Goal: Check status: Check status

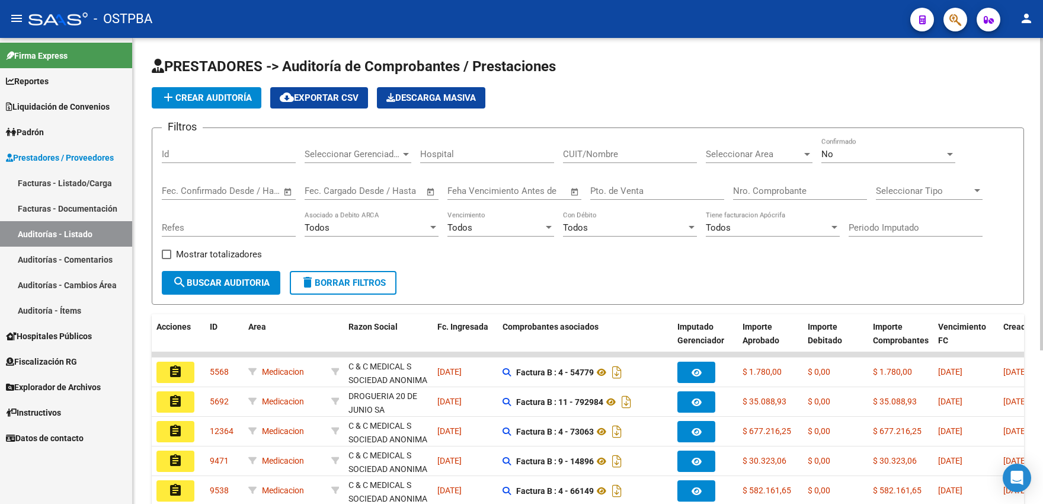
click at [180, 156] on input "Id" at bounding box center [229, 154] width 134 height 11
click at [831, 155] on span "No" at bounding box center [827, 154] width 12 height 11
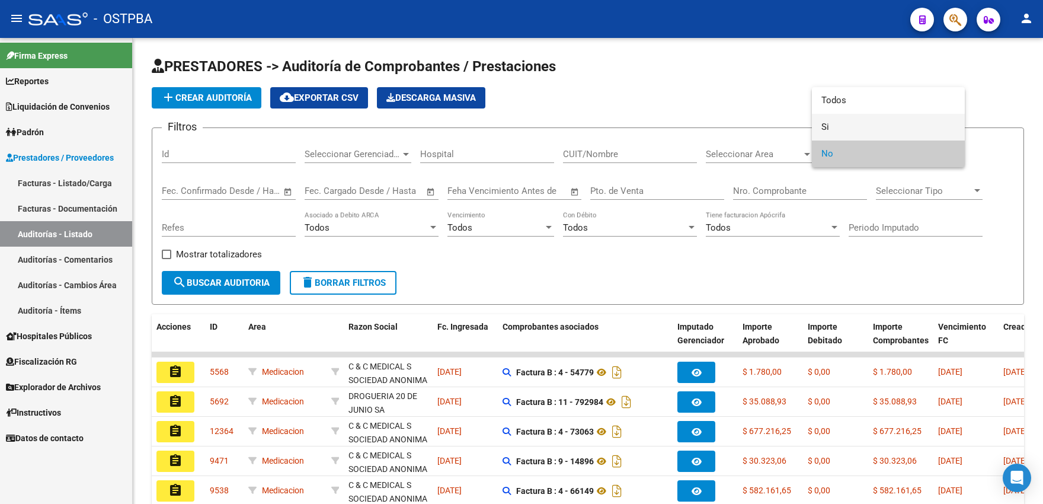
click at [834, 133] on span "Si" at bounding box center [888, 127] width 134 height 27
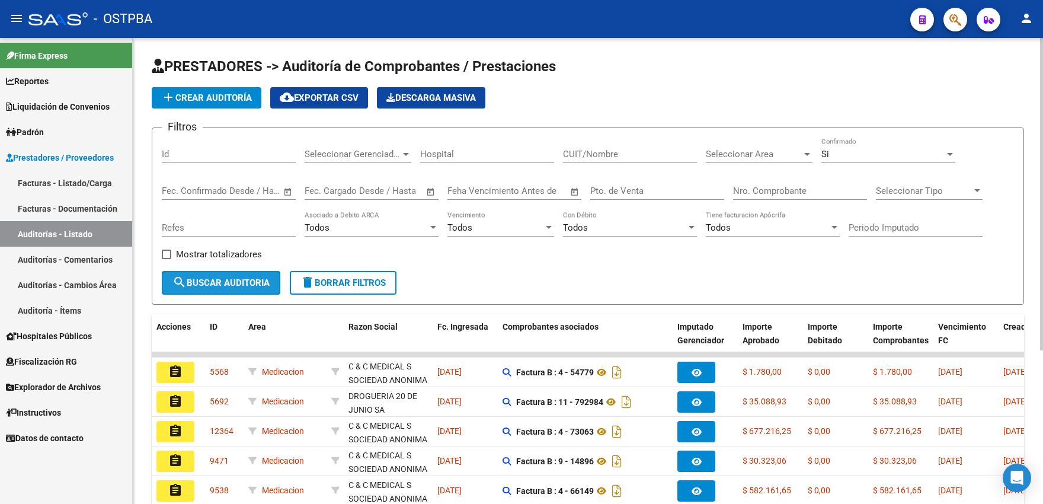
click at [230, 283] on span "search Buscar Auditoria" at bounding box center [220, 282] width 97 height 11
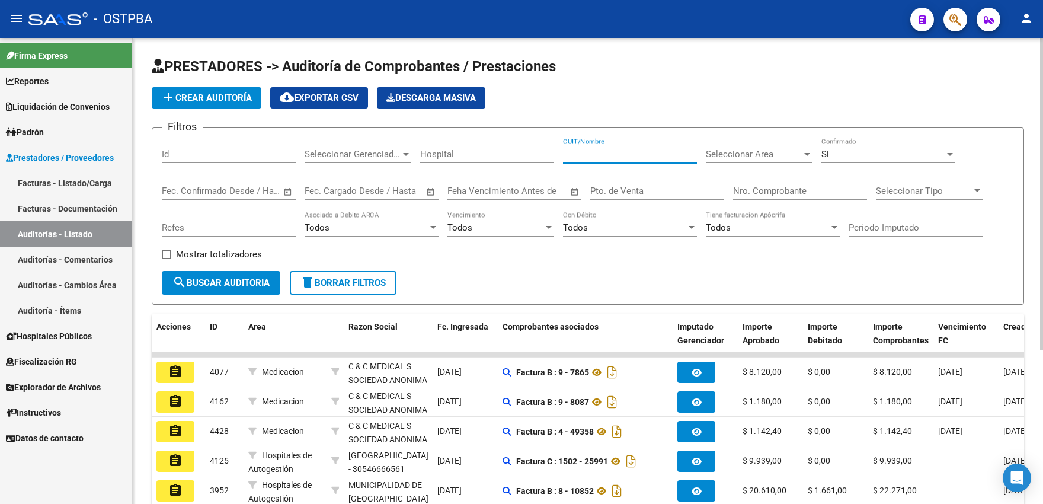
click at [612, 152] on input "CUIT/Nombre" at bounding box center [630, 154] width 134 height 11
click at [767, 157] on span "Seleccionar Area" at bounding box center [754, 154] width 96 height 11
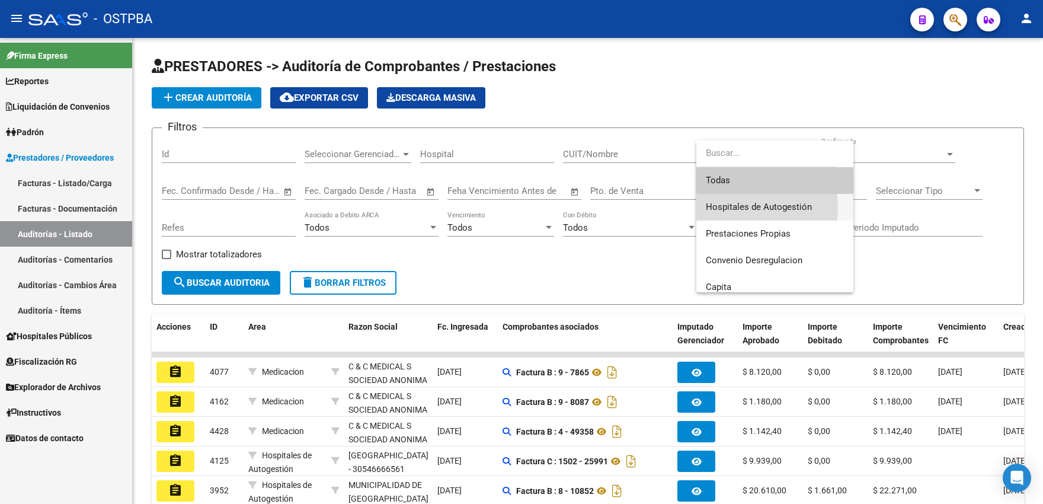
click at [733, 207] on span "Hospitales de Autogestión" at bounding box center [759, 206] width 106 height 11
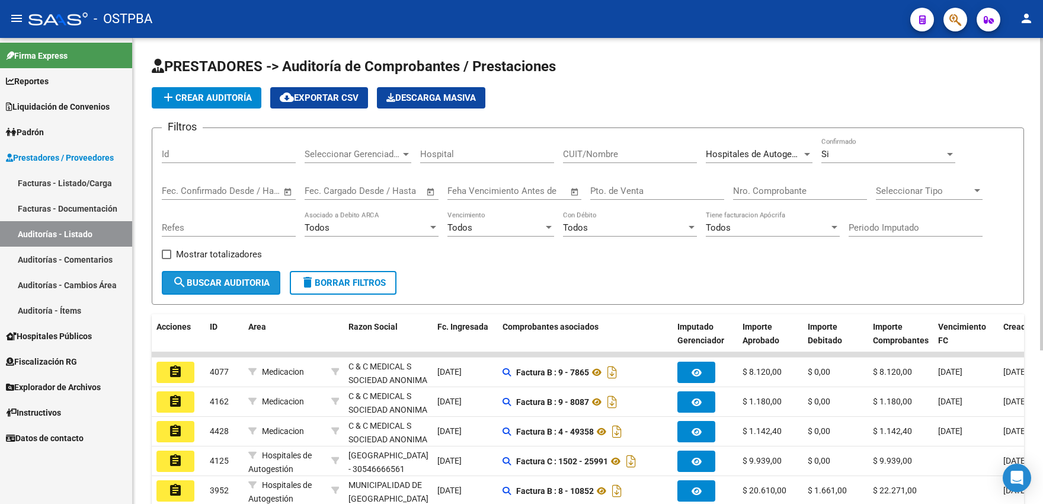
click at [235, 276] on button "search Buscar Auditoria" at bounding box center [221, 283] width 119 height 24
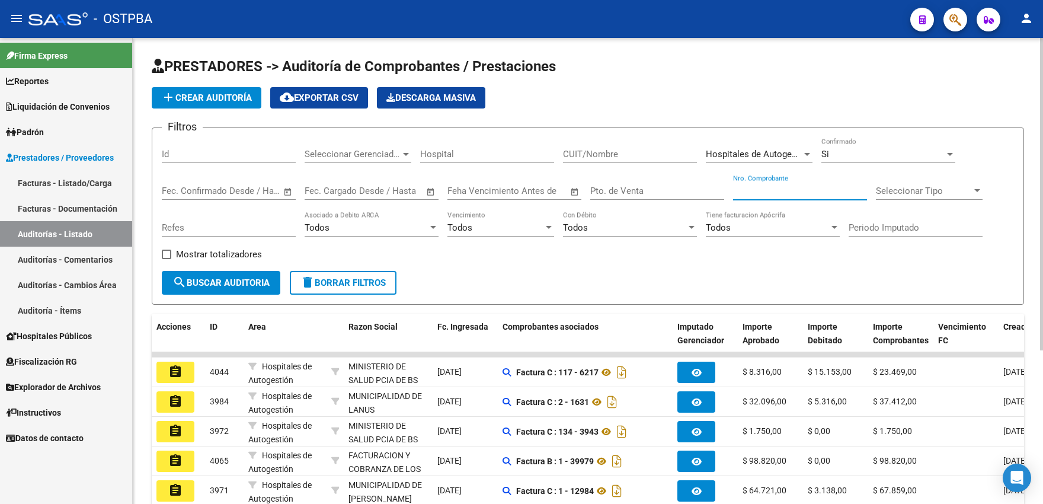
click at [815, 194] on input "Nro. Comprobante" at bounding box center [800, 190] width 134 height 11
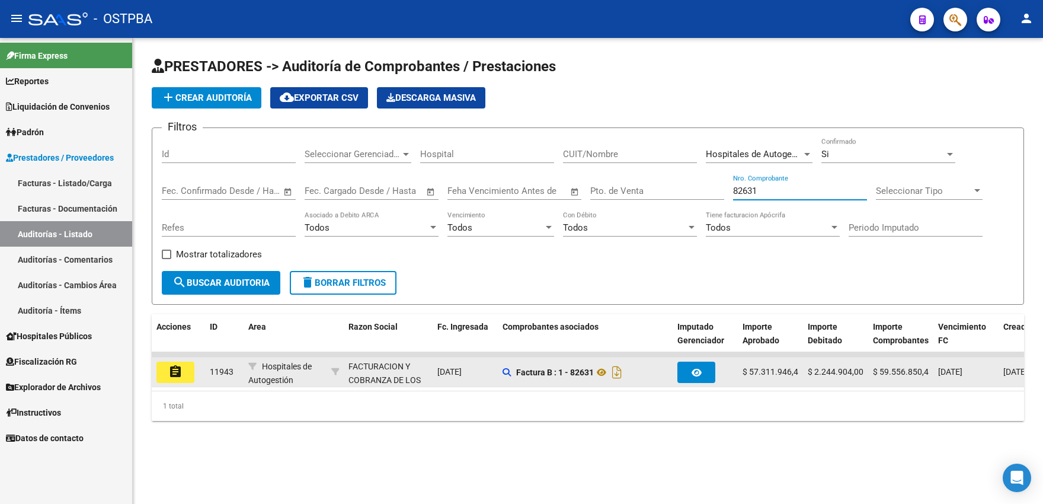
type input "82631"
click at [168, 378] on mat-icon "assignment" at bounding box center [175, 371] width 14 height 14
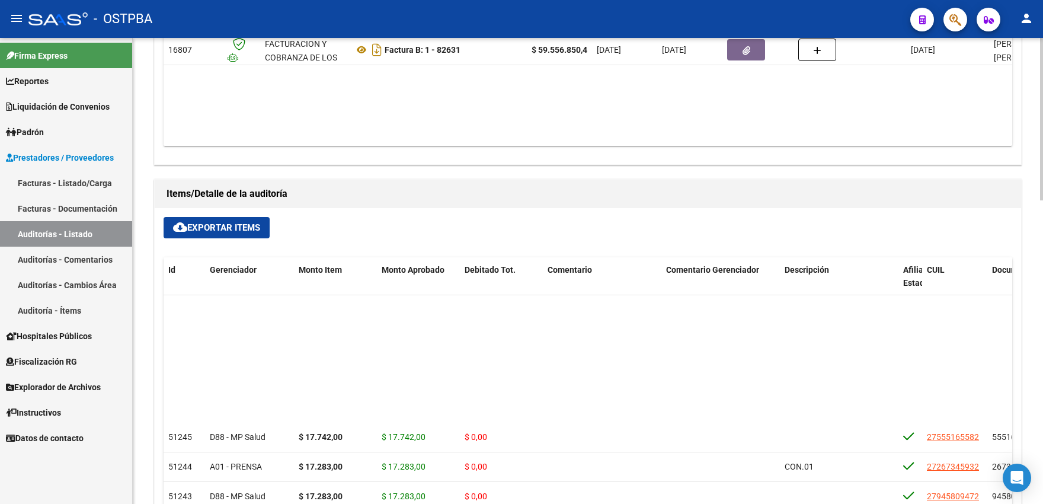
scroll to position [901, 0]
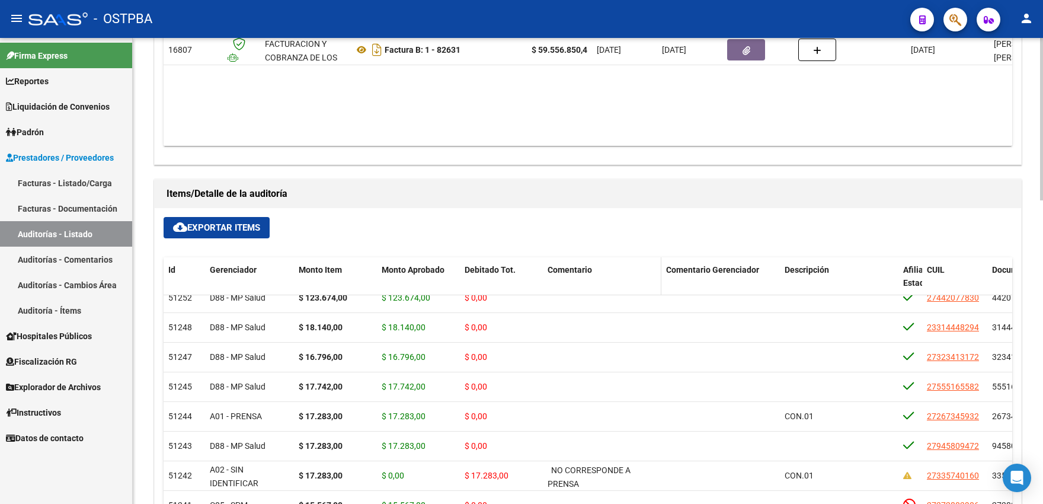
click at [572, 274] on span "Comentario" at bounding box center [570, 269] width 44 height 9
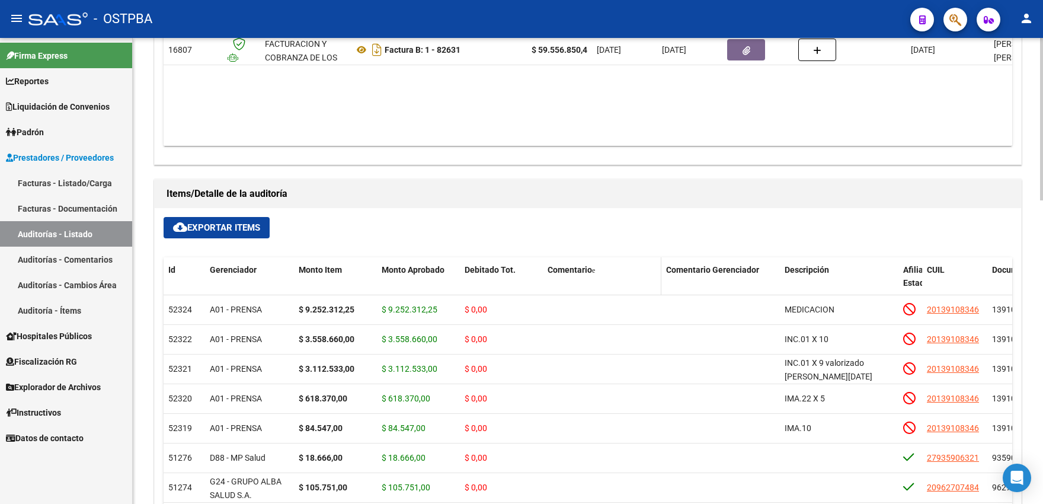
click at [572, 271] on span "Comentario" at bounding box center [570, 269] width 44 height 9
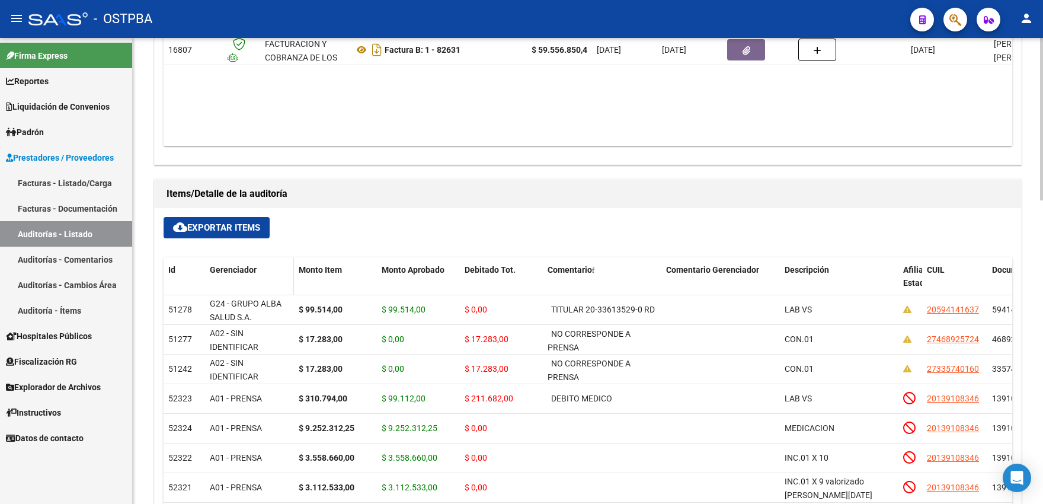
click at [236, 271] on span "Gerenciador" at bounding box center [233, 269] width 47 height 9
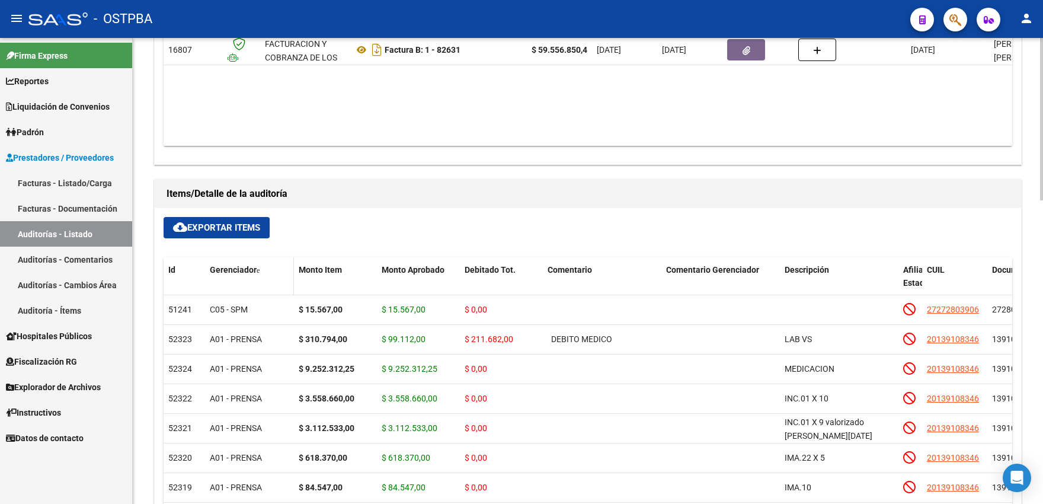
click at [236, 271] on span "Gerenciador" at bounding box center [233, 269] width 47 height 9
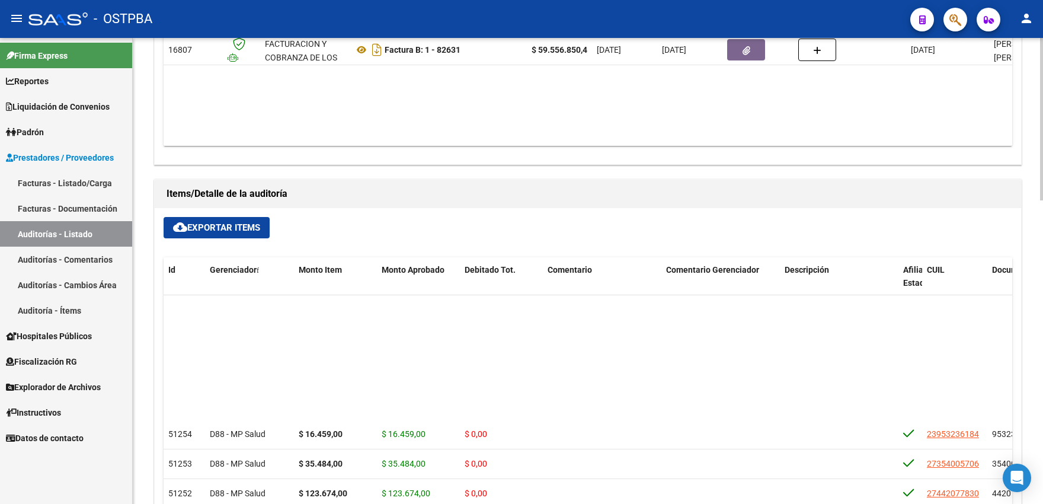
scroll to position [628, 0]
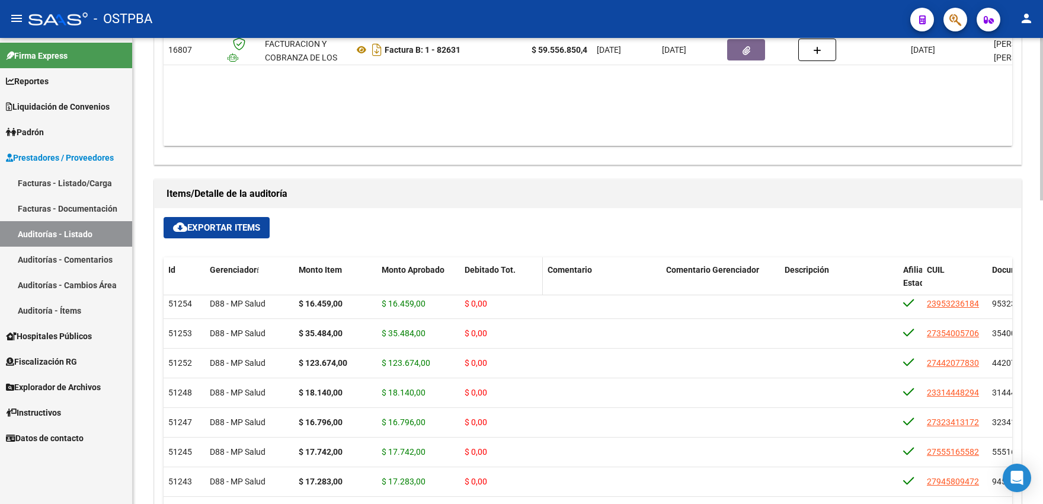
click at [486, 273] on span "Debitado Tot." at bounding box center [490, 269] width 51 height 9
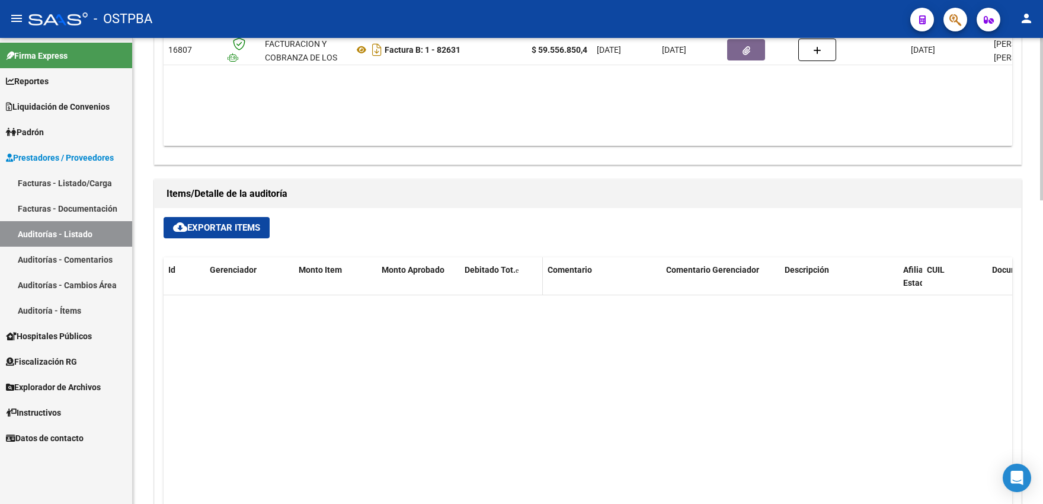
scroll to position [0, 0]
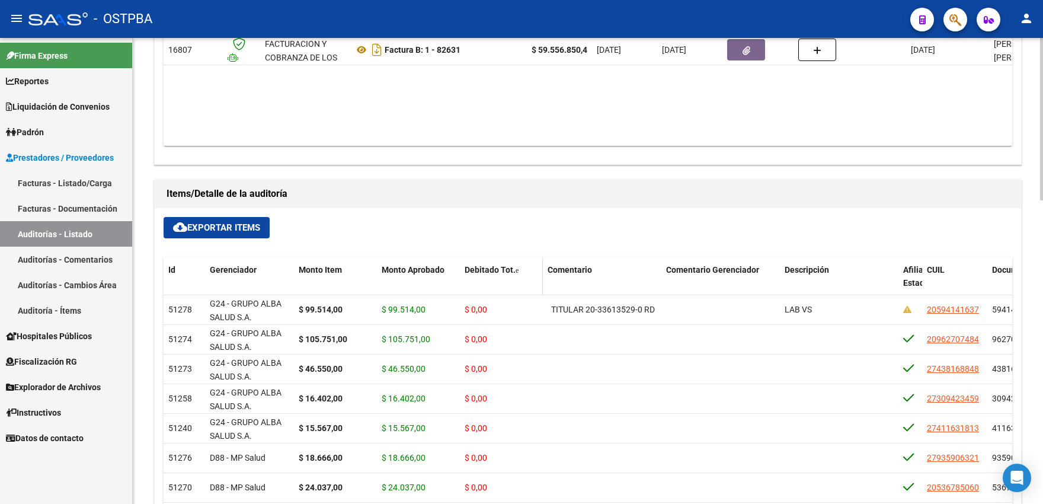
click at [487, 271] on span "Debitado Tot." at bounding box center [490, 269] width 51 height 9
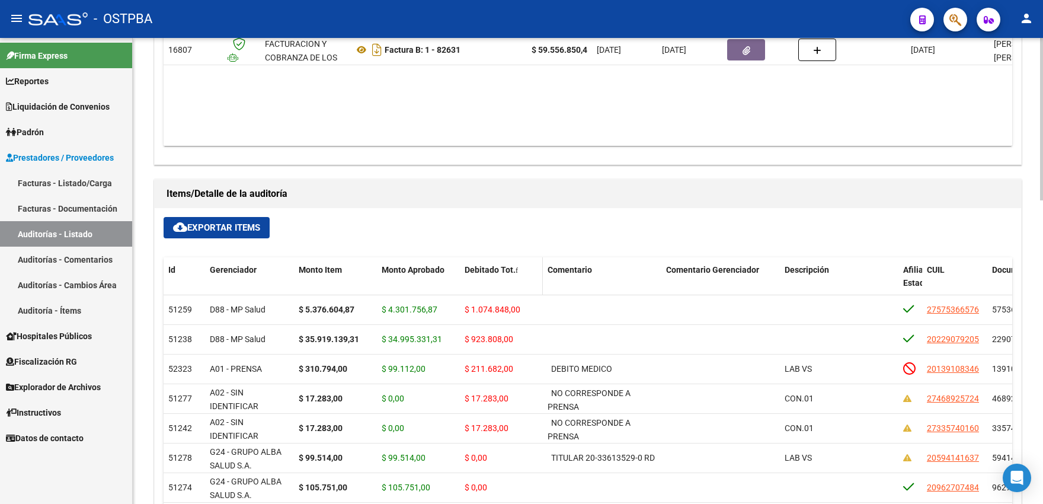
scroll to position [412, 0]
